Goal: Find specific page/section: Find specific page/section

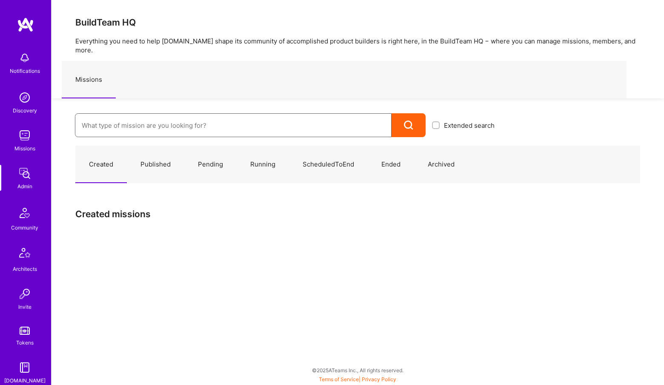
drag, startPoint x: 110, startPoint y: 112, endPoint x: 134, endPoint y: 116, distance: 23.7
click at [110, 115] on input at bounding box center [233, 126] width 303 height 22
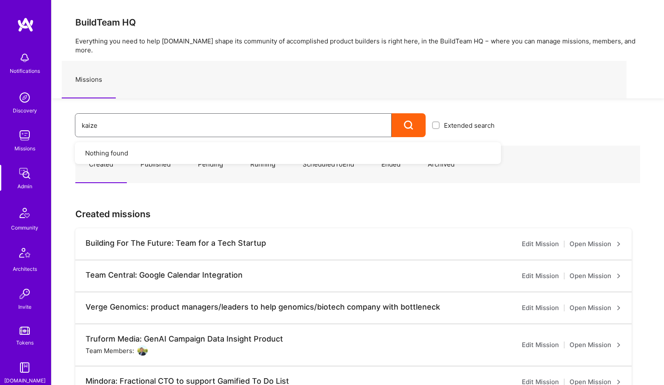
type input "kaizen"
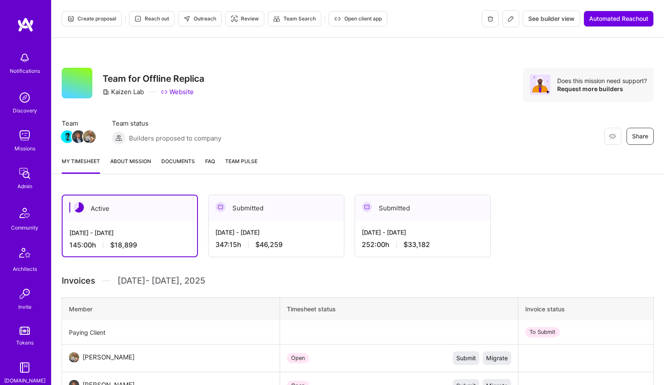
click at [126, 164] on link "About Mission" at bounding box center [130, 165] width 41 height 17
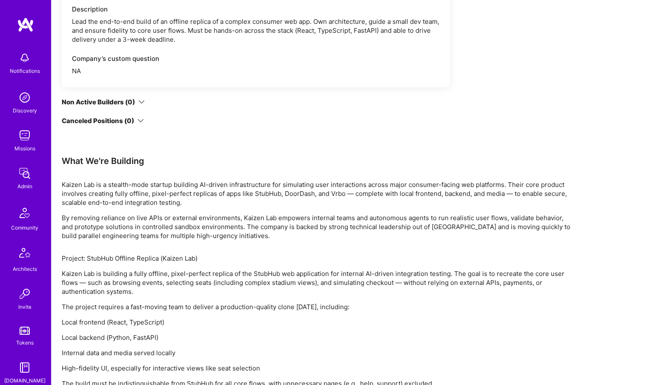
scroll to position [555, 0]
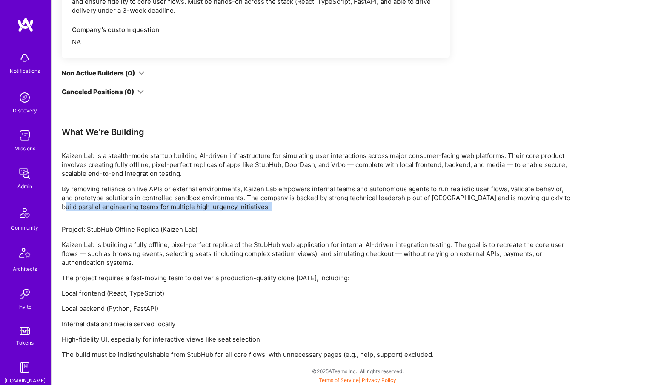
drag, startPoint x: 95, startPoint y: 218, endPoint x: 72, endPoint y: 201, distance: 28.3
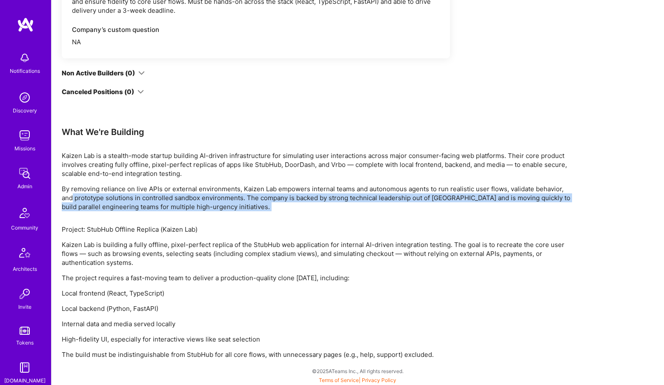
click at [435, 197] on p "By removing reliance on live APIs or external environments, Kaizen Lab empowers…" at bounding box center [317, 197] width 511 height 27
